Goal: Task Accomplishment & Management: Use online tool/utility

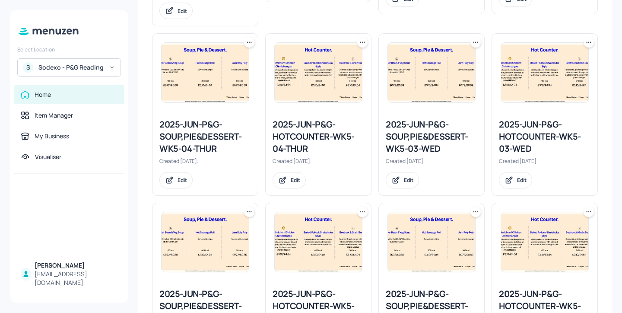
scroll to position [466, 0]
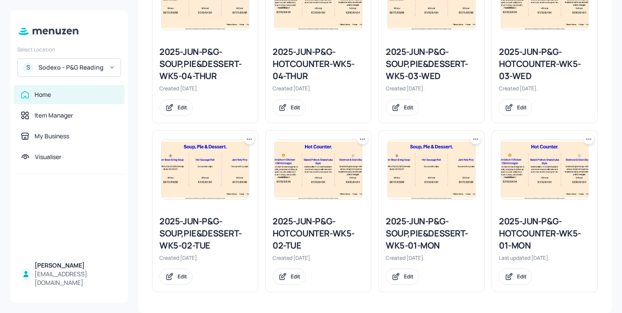
click at [361, 140] on icon at bounding box center [362, 139] width 9 height 9
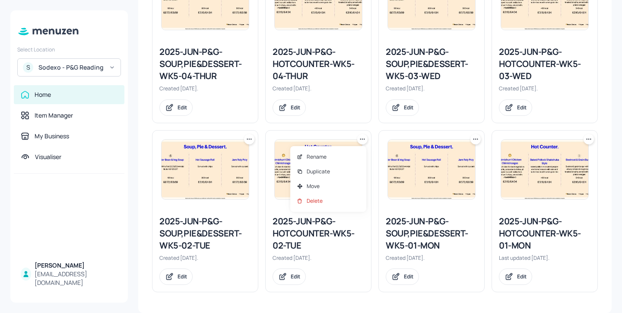
click at [370, 134] on div at bounding box center [311, 156] width 622 height 313
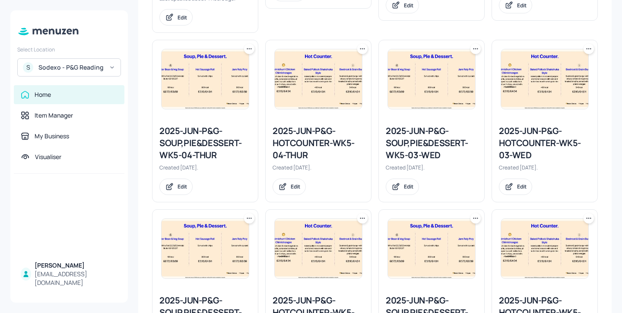
scroll to position [370, 0]
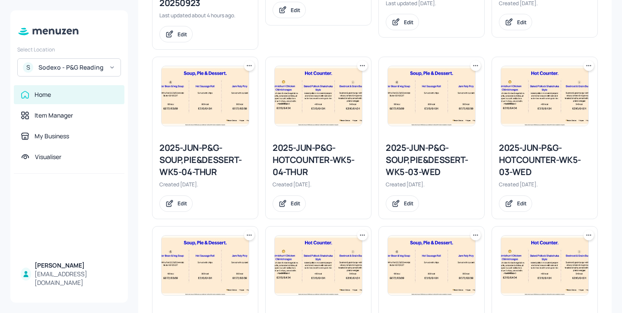
click at [363, 70] on icon at bounding box center [362, 65] width 9 height 9
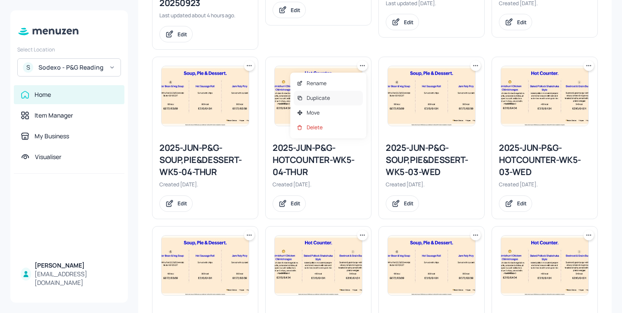
click at [348, 100] on div "Duplicate" at bounding box center [328, 98] width 69 height 15
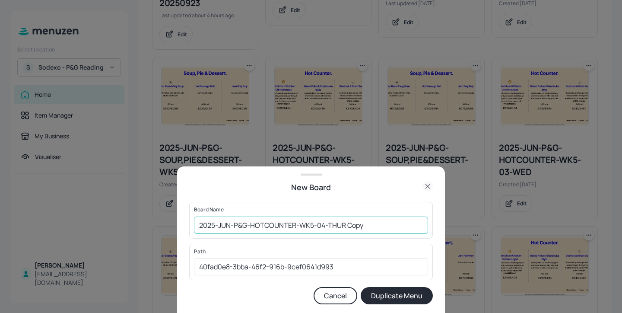
click at [198, 225] on input "2025-JUN-P&G-HOTCOUNTER-WK5-04-THUR Copy" at bounding box center [311, 225] width 234 height 17
drag, startPoint x: 388, startPoint y: 222, endPoint x: 361, endPoint y: 222, distance: 26.4
click at [361, 222] on input "01ed-2025-JUN-P&G-HOTCOUNTER-WK5-04-THUR Copy" at bounding box center [311, 225] width 234 height 17
type input "01ed-2025-JUN-P&G-HOTCOUNTER-WK5-04-THUR-20250923"
click at [388, 299] on button "Duplicate Menu" at bounding box center [397, 295] width 72 height 17
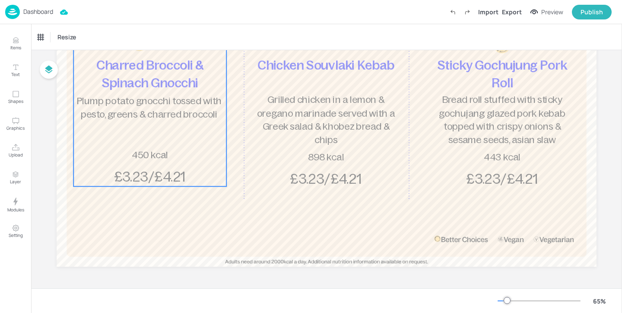
click at [188, 116] on span "Plump potato gnocchi tossed with pesto, greens & charred broccoli" at bounding box center [148, 108] width 145 height 24
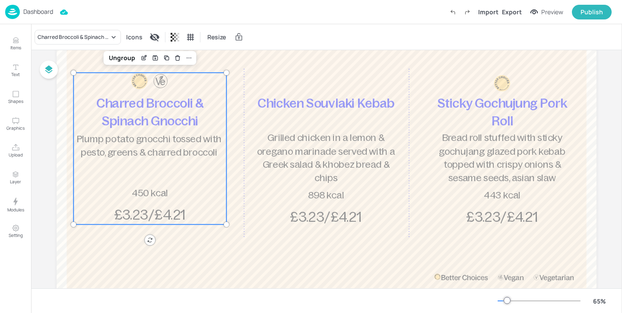
scroll to position [76, 0]
click at [68, 39] on div "Charred Broccoli & Spinach Gnocchi" at bounding box center [74, 37] width 72 height 8
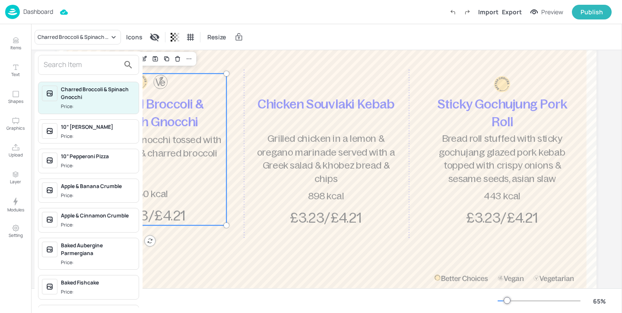
click at [90, 66] on input "text" at bounding box center [82, 65] width 76 height 14
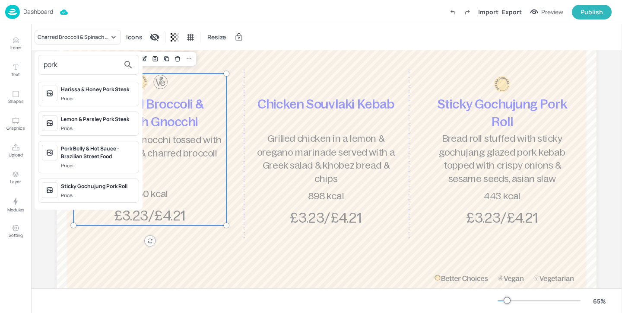
type input "pork"
click at [214, 60] on div at bounding box center [311, 156] width 622 height 313
